Goal: Find specific page/section

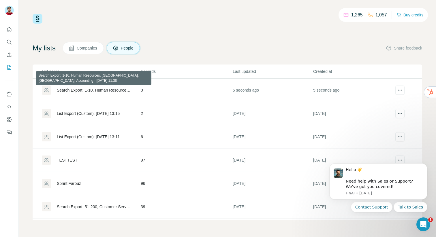
click at [105, 91] on div "Search Export: 1-10, Human Resources, [GEOGRAPHIC_DATA], [GEOGRAPHIC_DATA], Acc…" at bounding box center [94, 90] width 74 height 6
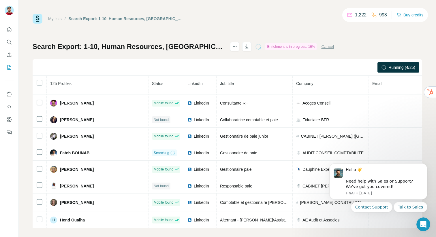
scroll to position [877, 0]
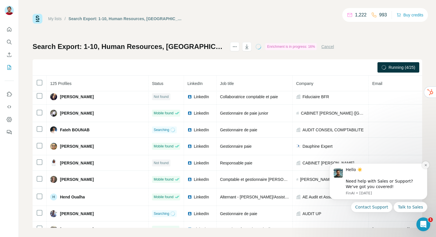
click at [427, 166] on icon "Dismiss notification" at bounding box center [425, 165] width 3 height 3
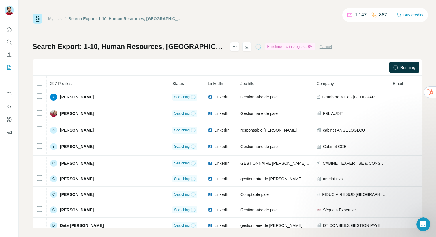
scroll to position [333, 0]
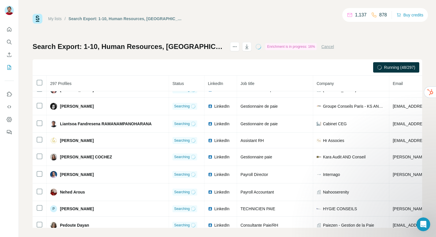
scroll to position [3381, 0]
